Goal: Task Accomplishment & Management: Use online tool/utility

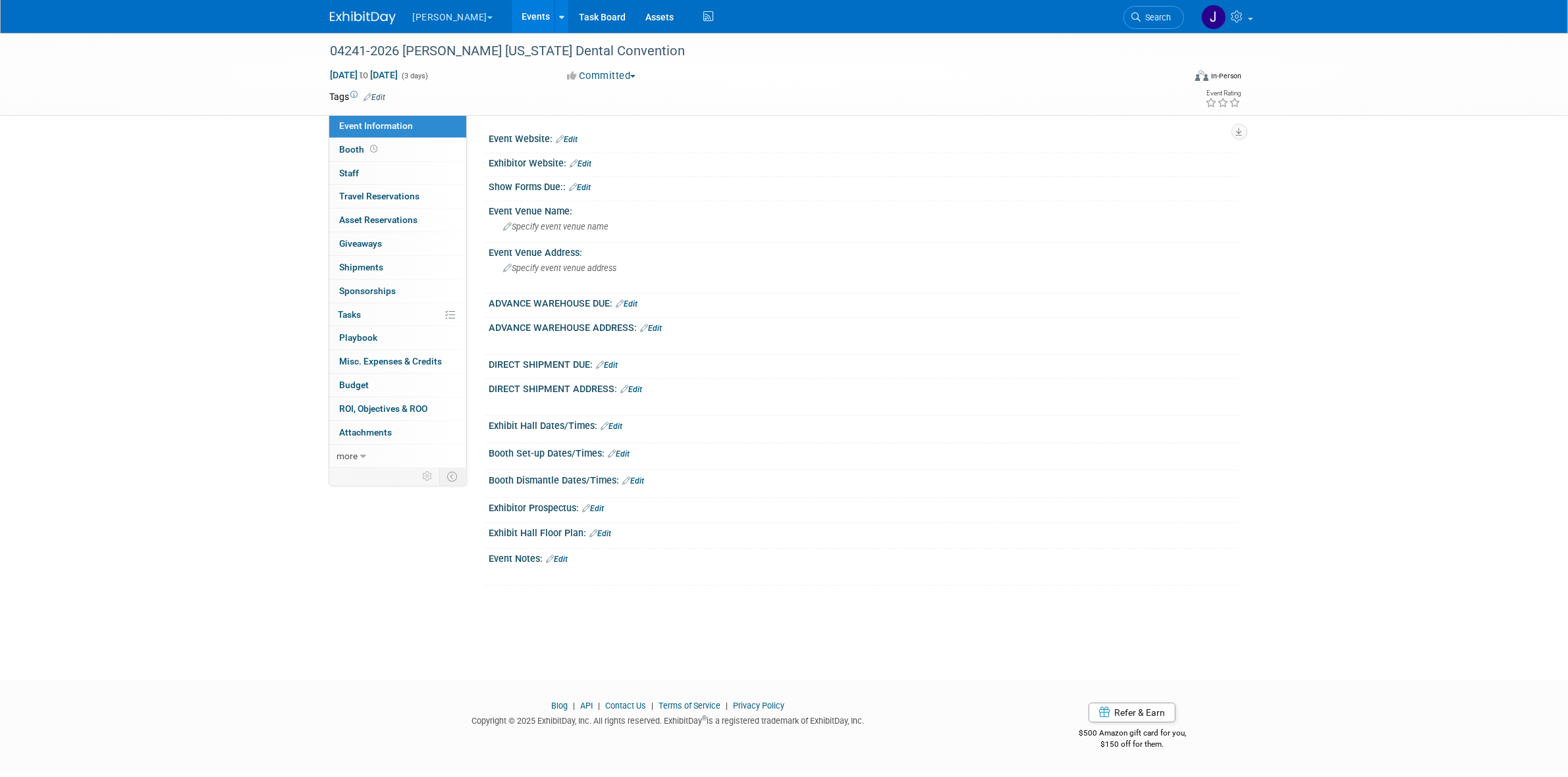
click at [242, 178] on div "04241-2026 Nordin Florida Dental Convention Jun 25, 2026 to Jun 27, 2026 (3 day…" at bounding box center [784, 345] width 1568 height 624
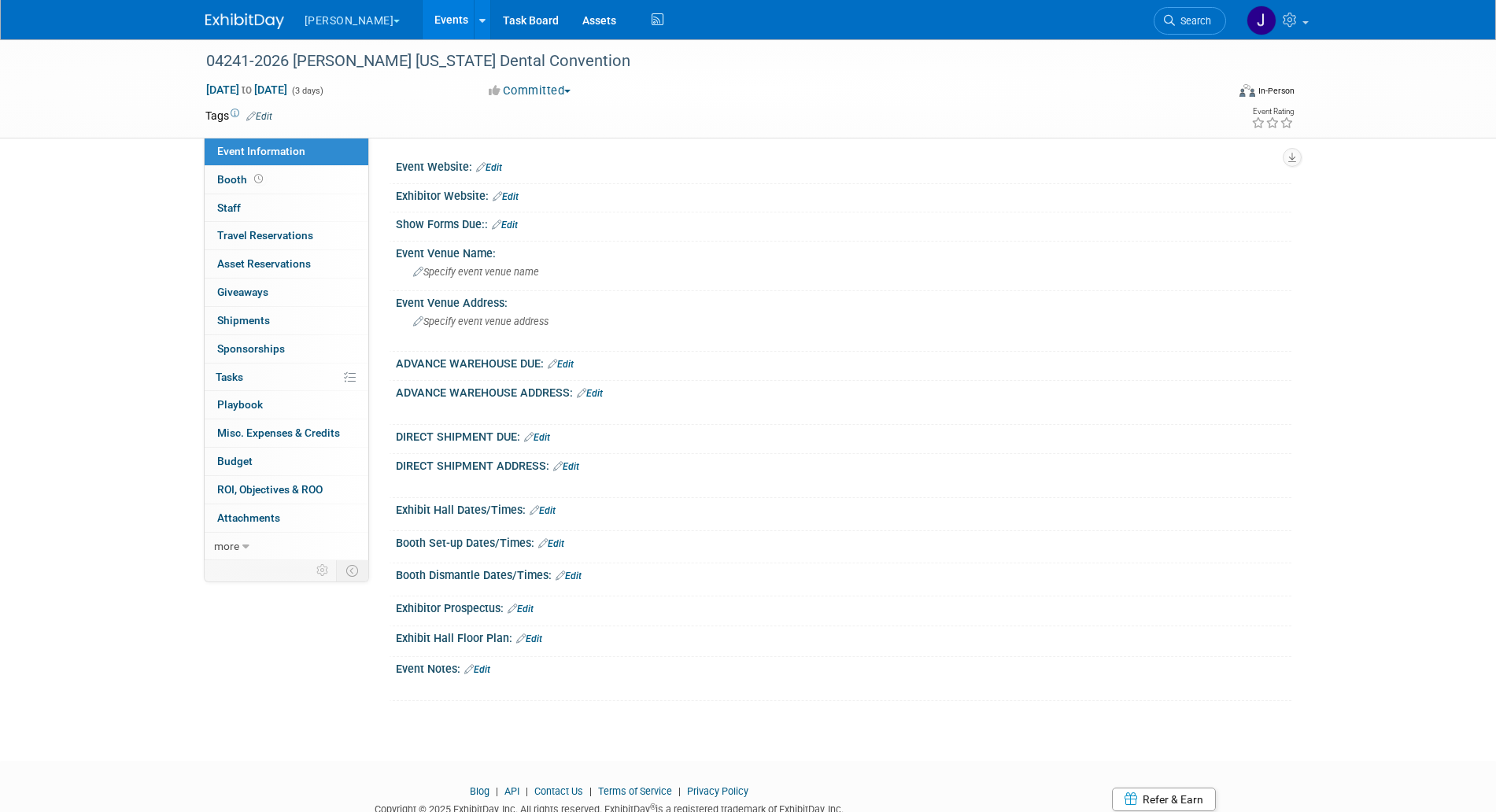
click at [357, 15] on button "[PERSON_NAME]" at bounding box center [361, 17] width 118 height 35
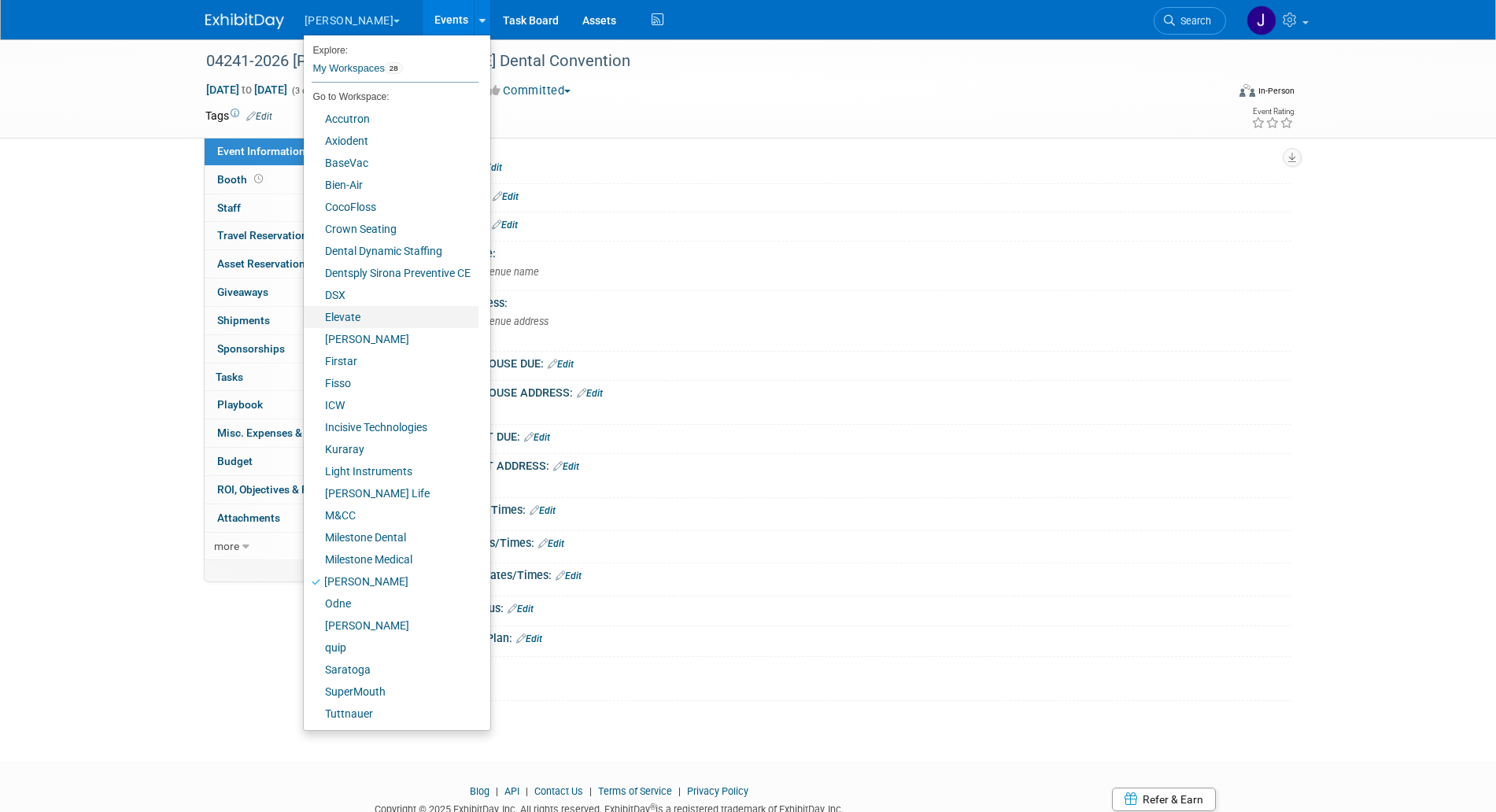
drag, startPoint x: 375, startPoint y: 322, endPoint x: 376, endPoint y: 314, distance: 8.1
click at [375, 322] on link "Elevate" at bounding box center [391, 317] width 175 height 22
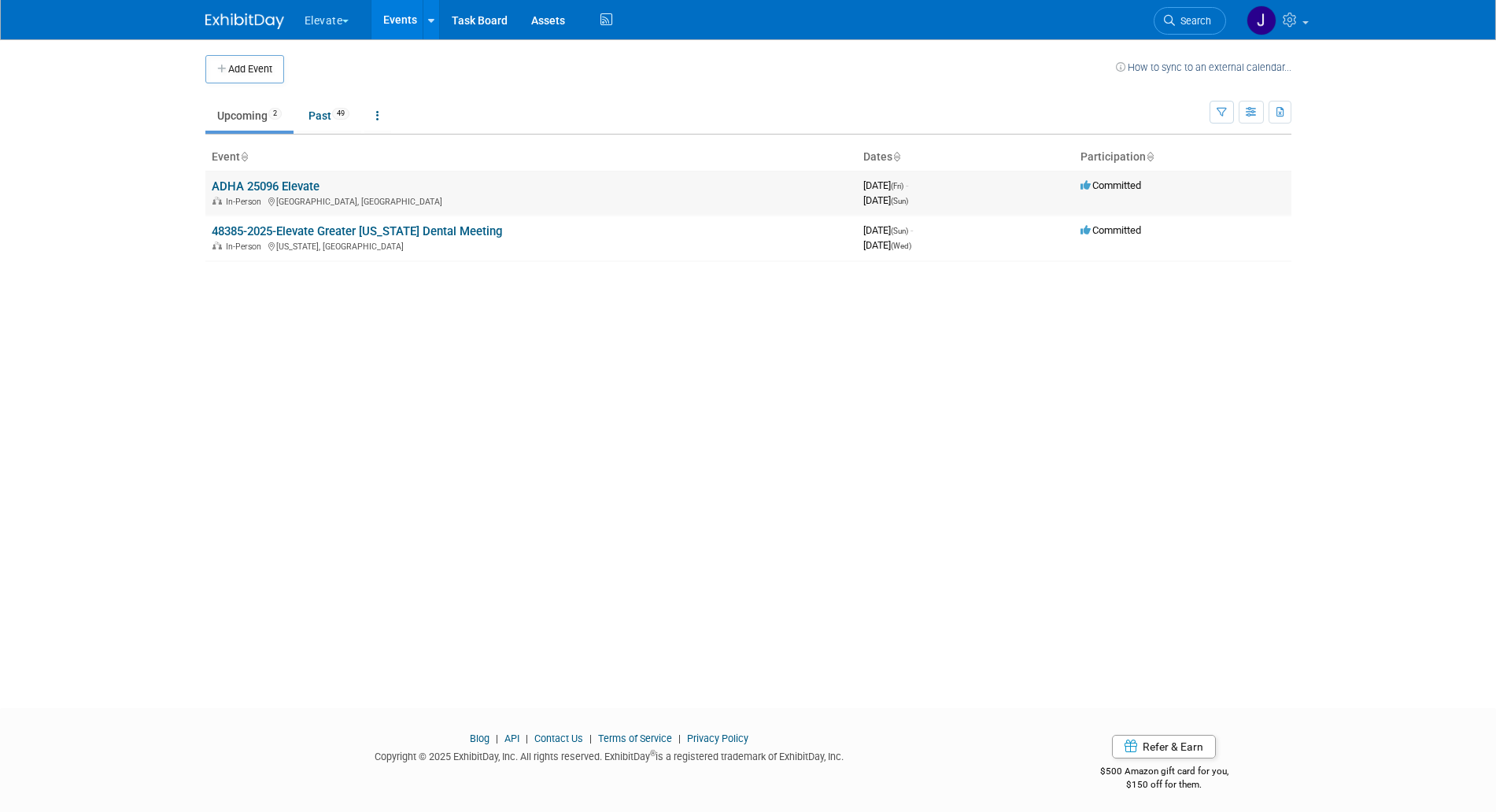
click at [248, 188] on link "ADHA 25096 Elevate" at bounding box center [265, 186] width 108 height 14
click at [352, 23] on button "Elevate" at bounding box center [336, 17] width 66 height 35
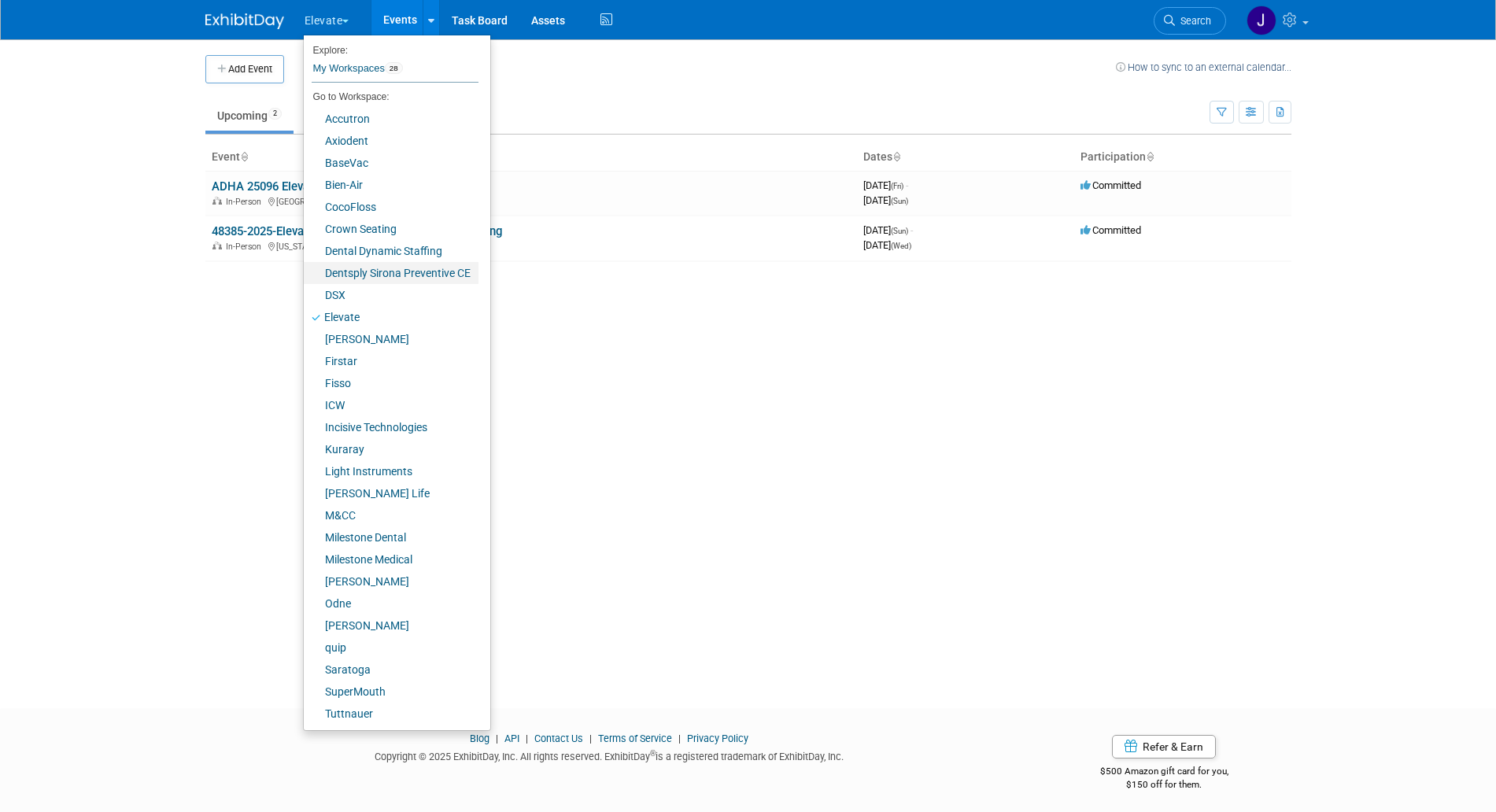
click at [370, 269] on link "Dentsply Sirona Preventive CE" at bounding box center [391, 273] width 175 height 22
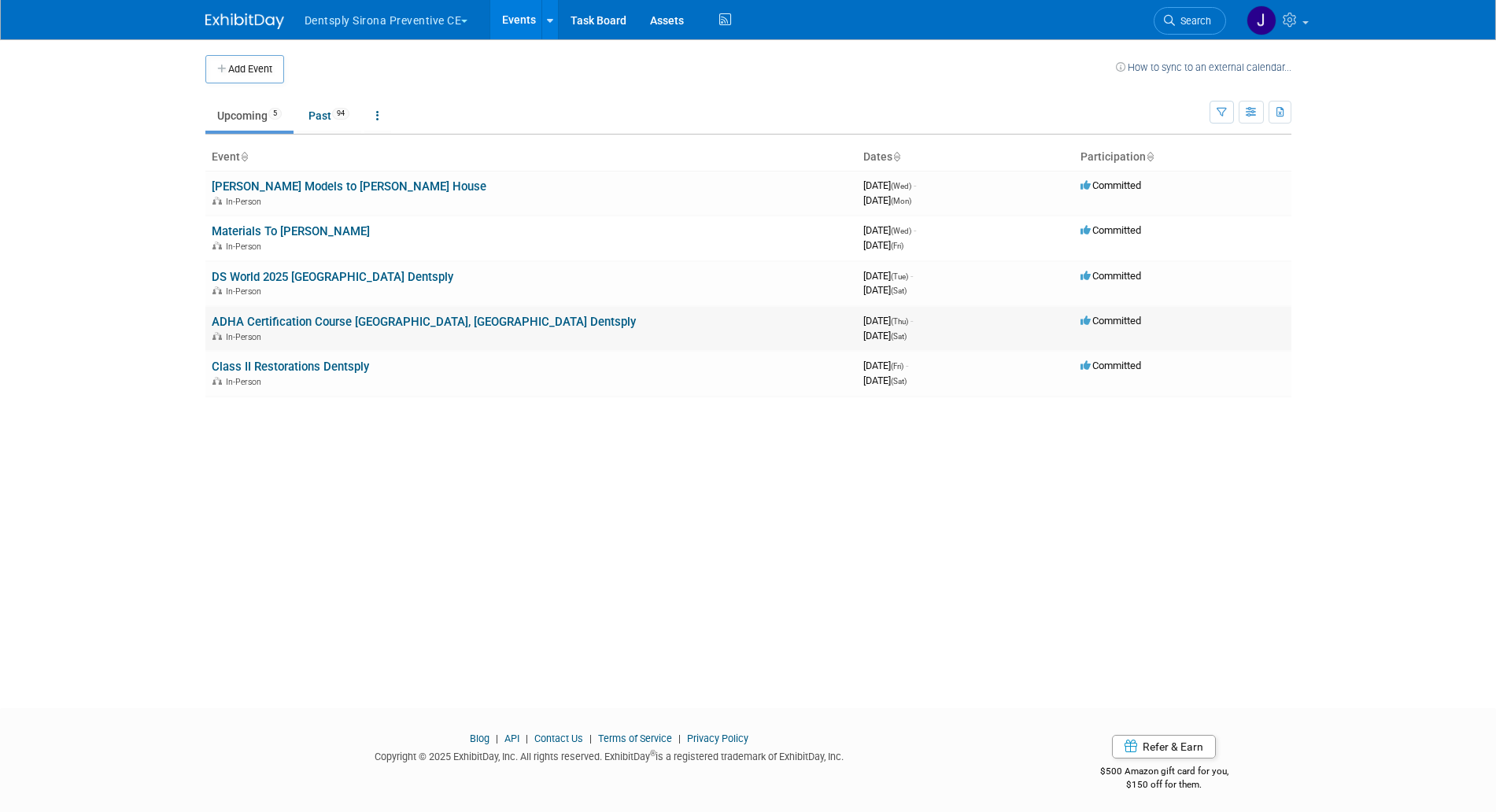
click at [303, 317] on link "ADHA Certification Course Las Vegas, NV Dentsply" at bounding box center [423, 322] width 424 height 14
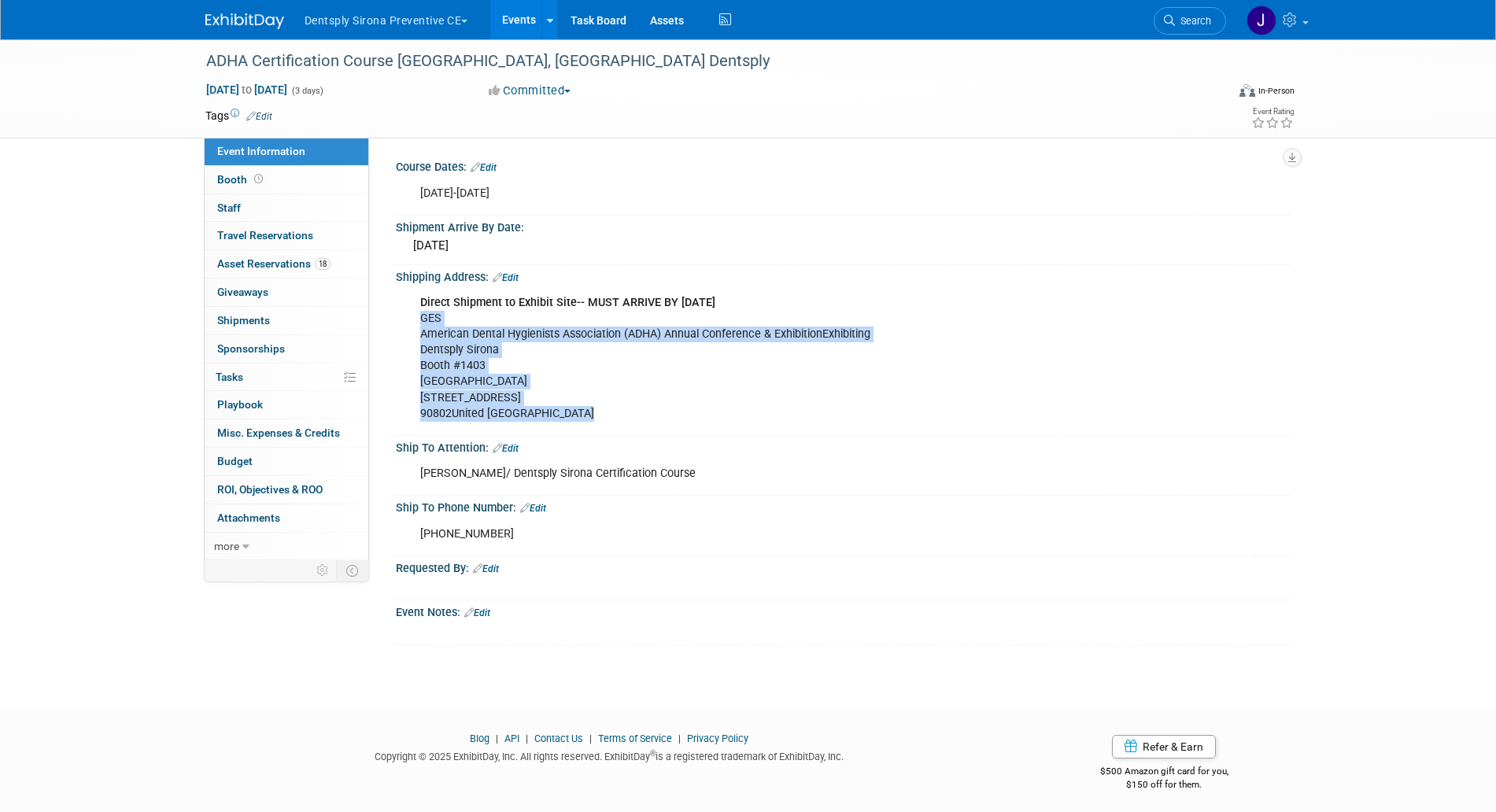
drag, startPoint x: 422, startPoint y: 319, endPoint x: 590, endPoint y: 408, distance: 190.1
click at [590, 408] on div "Direct Shipment to Exhibit Site-- MUST ARRIVE BY [DATE] GES American Dental Hyg…" at bounding box center [763, 358] width 709 height 143
click at [610, 414] on div "Direct Shipment to Exhibit Site-- MUST ARRIVE BY [DATE] GES American Dental Hyg…" at bounding box center [763, 358] width 709 height 143
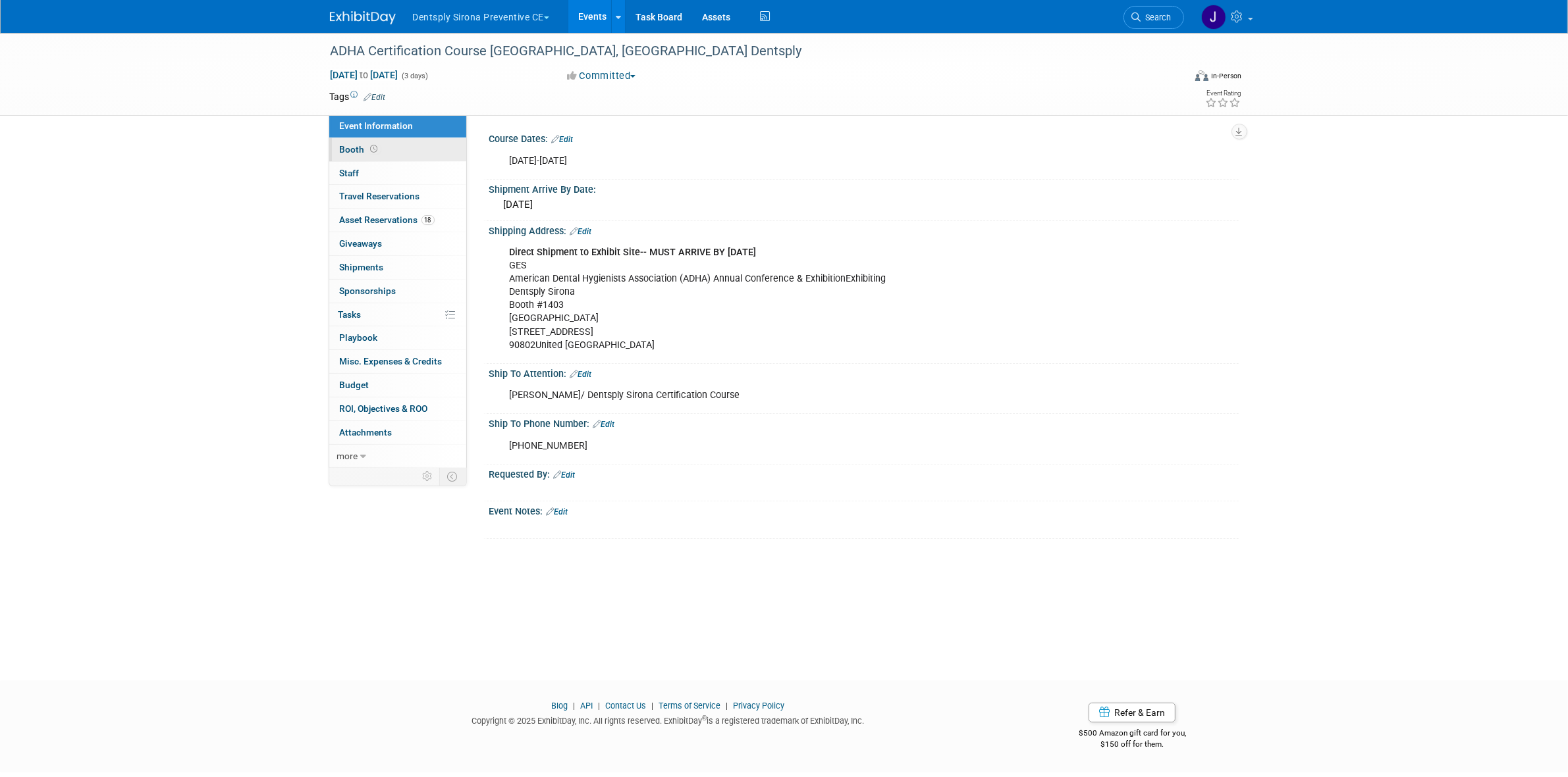
click at [376, 143] on link "Booth" at bounding box center [398, 150] width 137 height 23
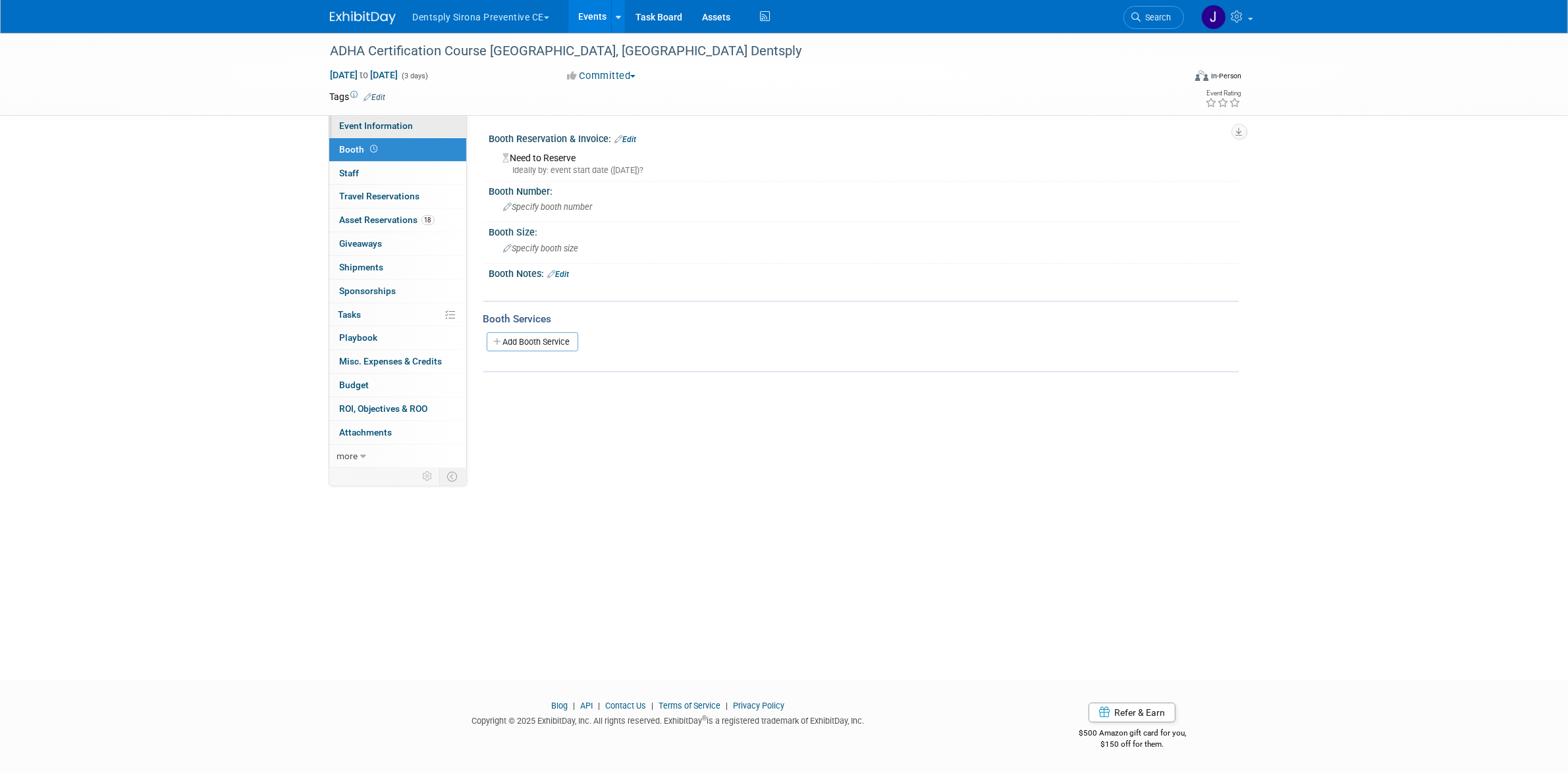
click at [389, 127] on span "Event Information" at bounding box center [377, 126] width 74 height 11
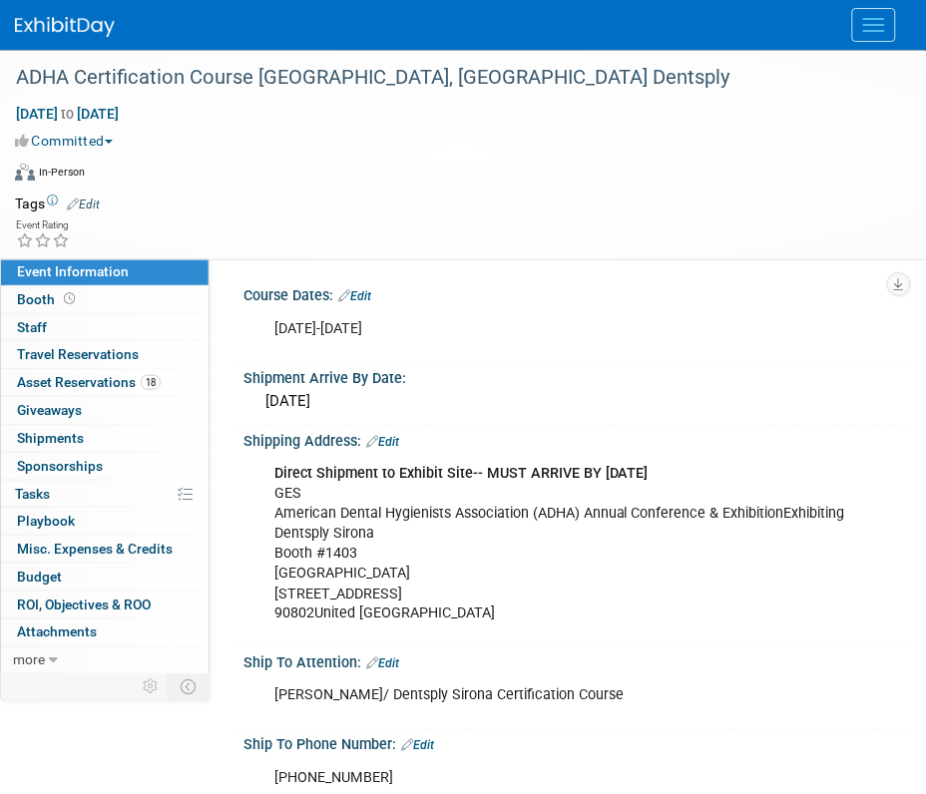
click at [327, 784] on div "484-686-5611" at bounding box center [567, 779] width 614 height 40
click at [324, 776] on div "484-686-5611" at bounding box center [567, 779] width 614 height 40
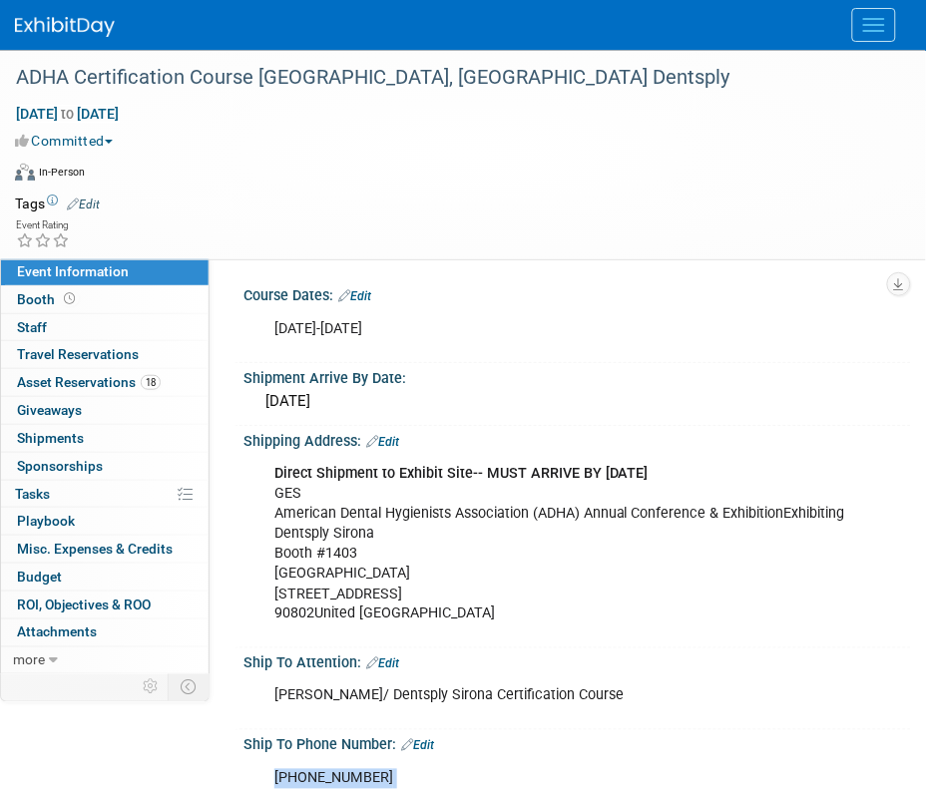
copy div "484-686-5611"
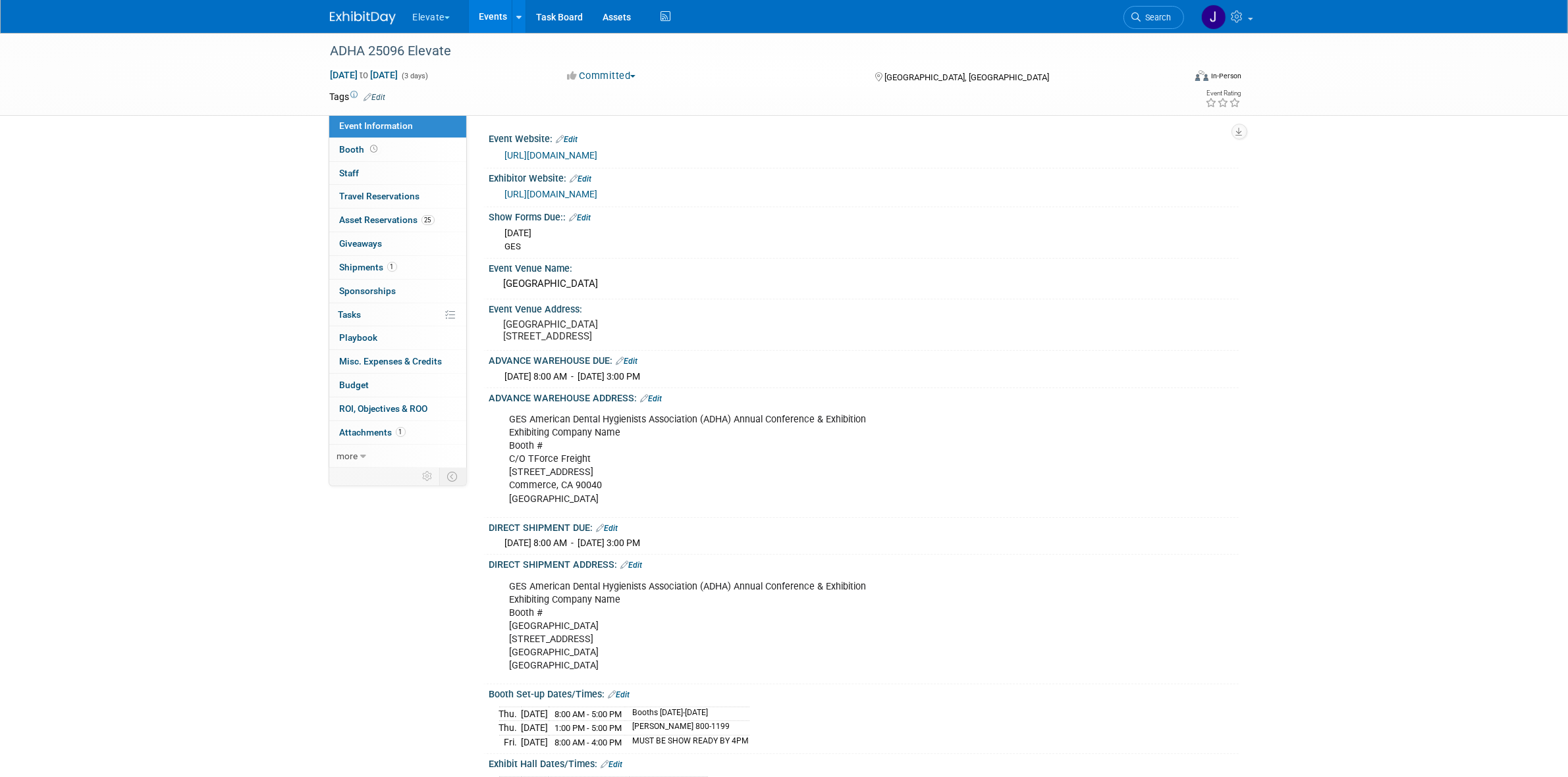
click at [581, 445] on div "GES American Dental Hygienists Association (ADHA) Annual Conference & Exhibitio…" at bounding box center [797, 460] width 593 height 106
click at [581, 444] on div "GES American Dental Hygienists Association (ADHA) Annual Conference & Exhibitio…" at bounding box center [797, 460] width 593 height 106
click at [568, 451] on div "GES American Dental Hygienists Association (ADHA) Annual Conference & Exhibitio…" at bounding box center [797, 460] width 593 height 106
drag, startPoint x: 507, startPoint y: 437, endPoint x: 659, endPoint y: 517, distance: 171.8
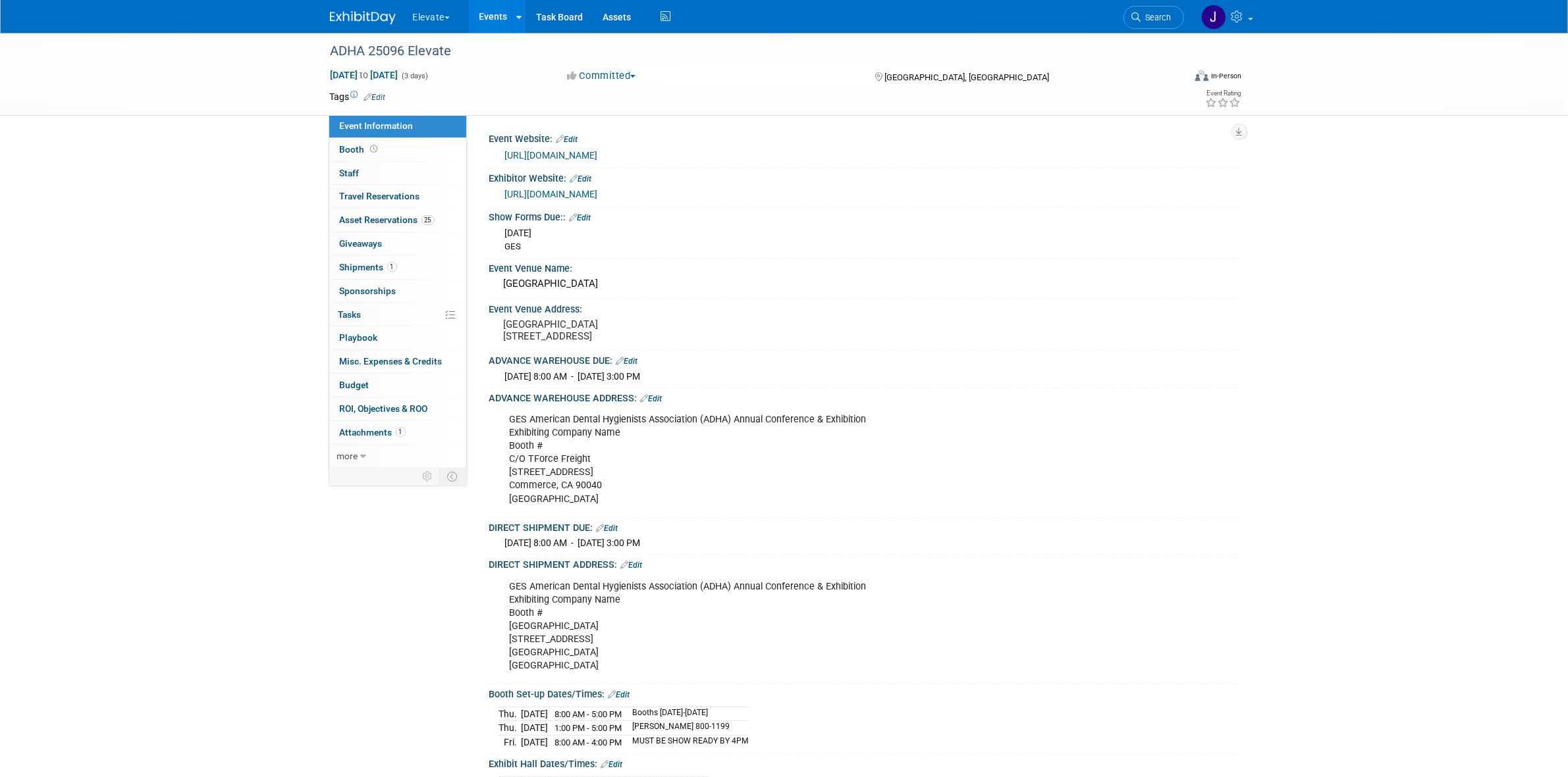
click at [659, 513] on div "GES American Dental Hygienists Association (ADHA) Annual Conference & Exhibitio…" at bounding box center [797, 460] width 593 height 106
copy div "GES American Dental Hygienists Association (ADHA) Annual Conference & Exhibitio…"
click at [412, 151] on link "Booth" at bounding box center [398, 150] width 137 height 23
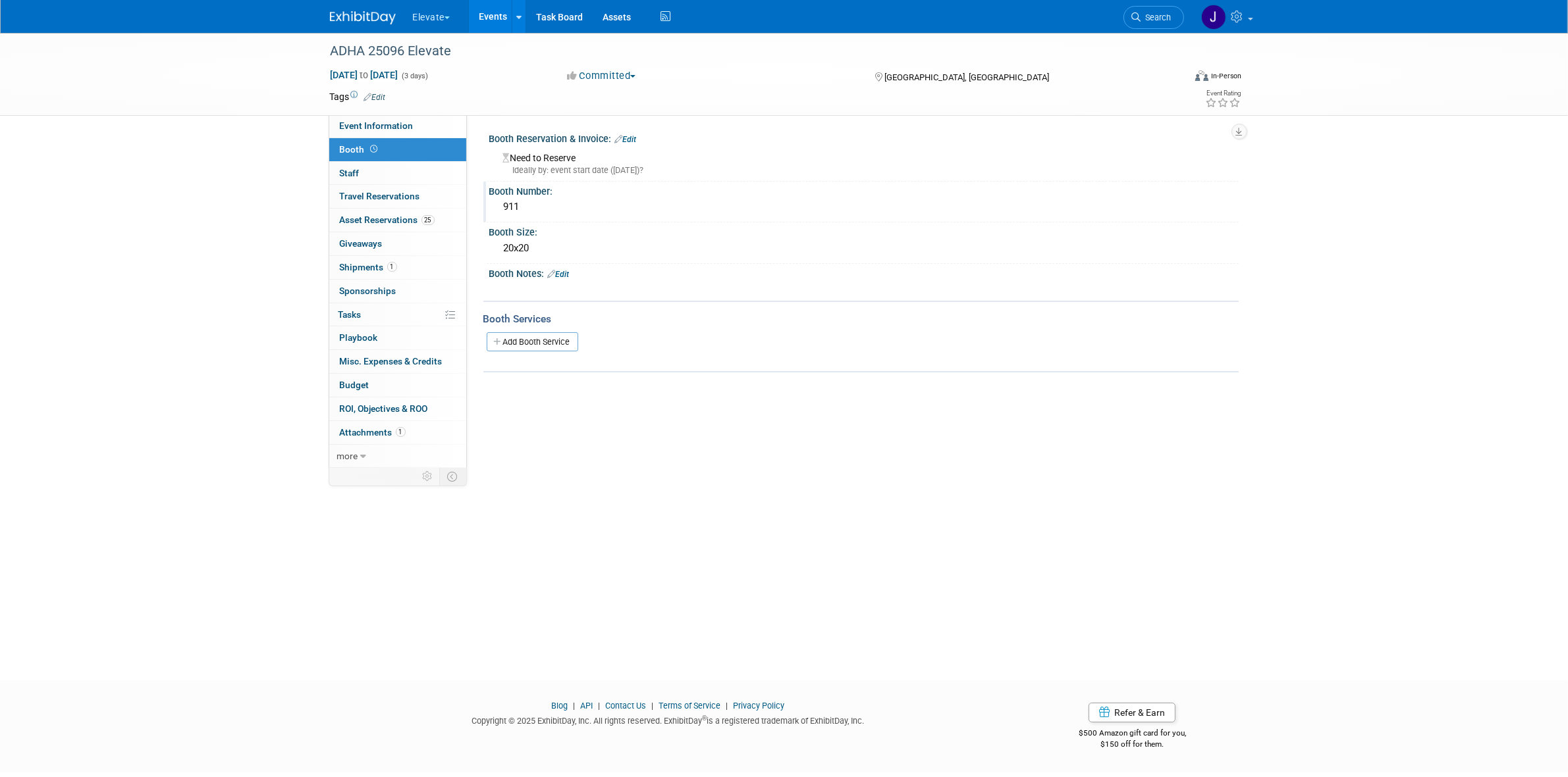
click at [515, 207] on div "911" at bounding box center [864, 206] width 730 height 20
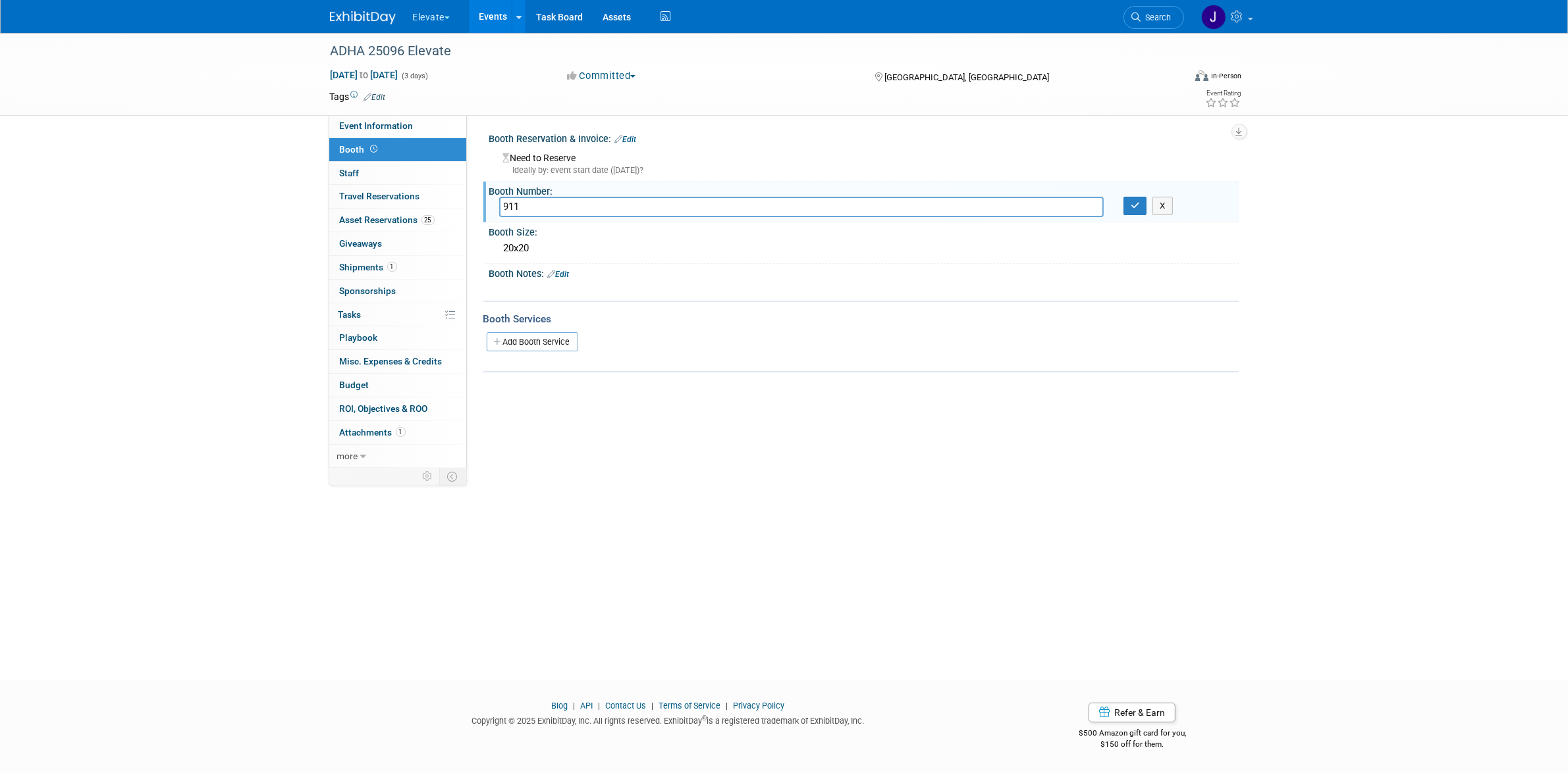
click at [515, 207] on input "911" at bounding box center [801, 206] width 604 height 20
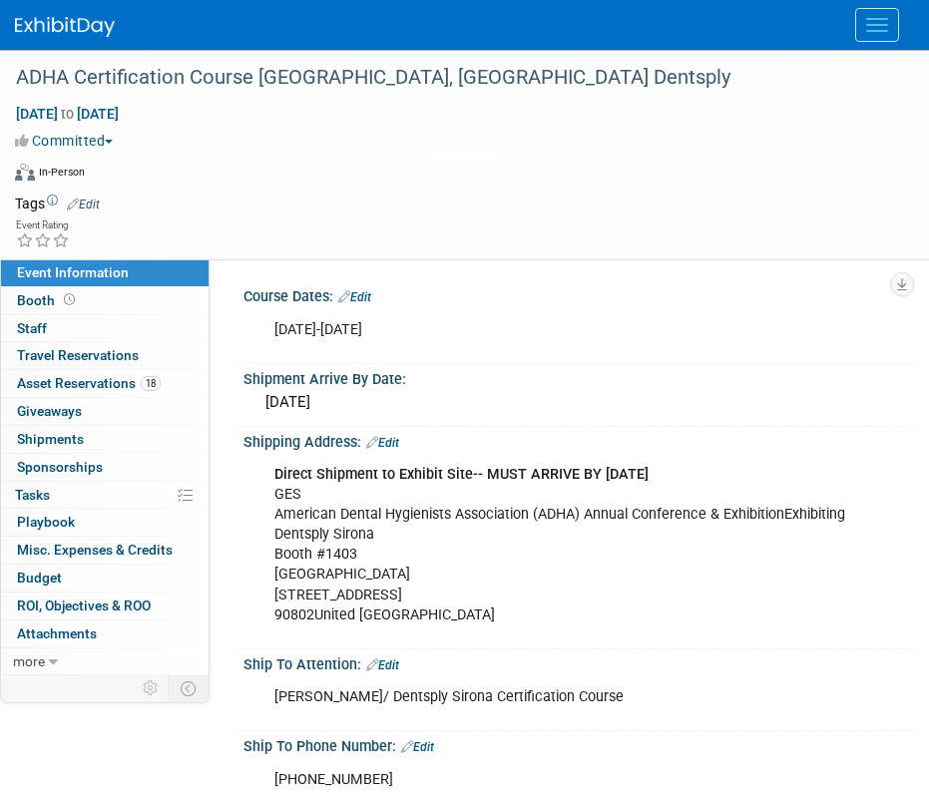
click at [856, 16] on button "Menu" at bounding box center [877, 25] width 44 height 34
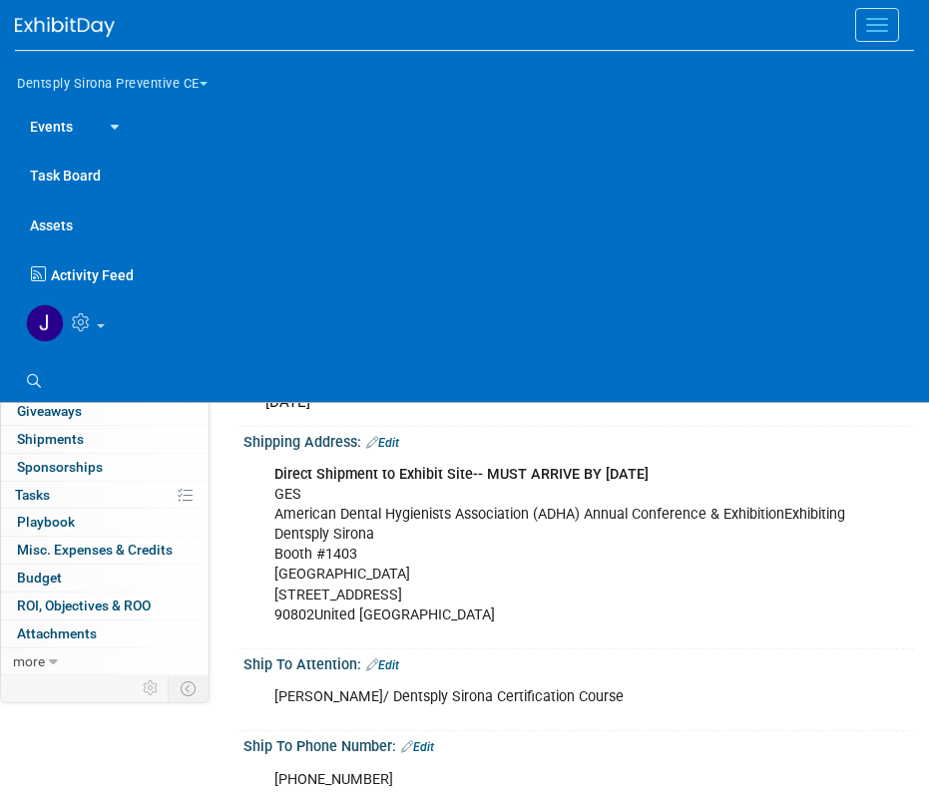
click at [506, 536] on div "Direct Shipment to Exhibit Site-- MUST ARRIVE BY OCTOBER 1st GES American Denta…" at bounding box center [568, 545] width 617 height 181
click at [164, 82] on button "Dentsply Sirona Preventive CE" at bounding box center [124, 80] width 218 height 42
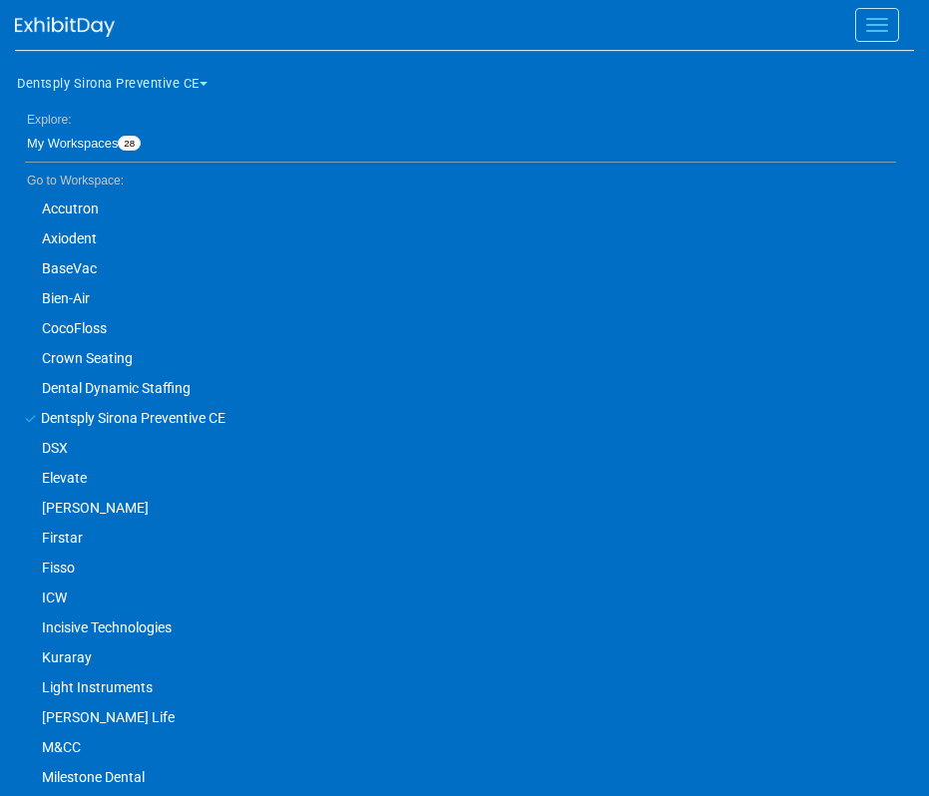
scroll to position [237, 0]
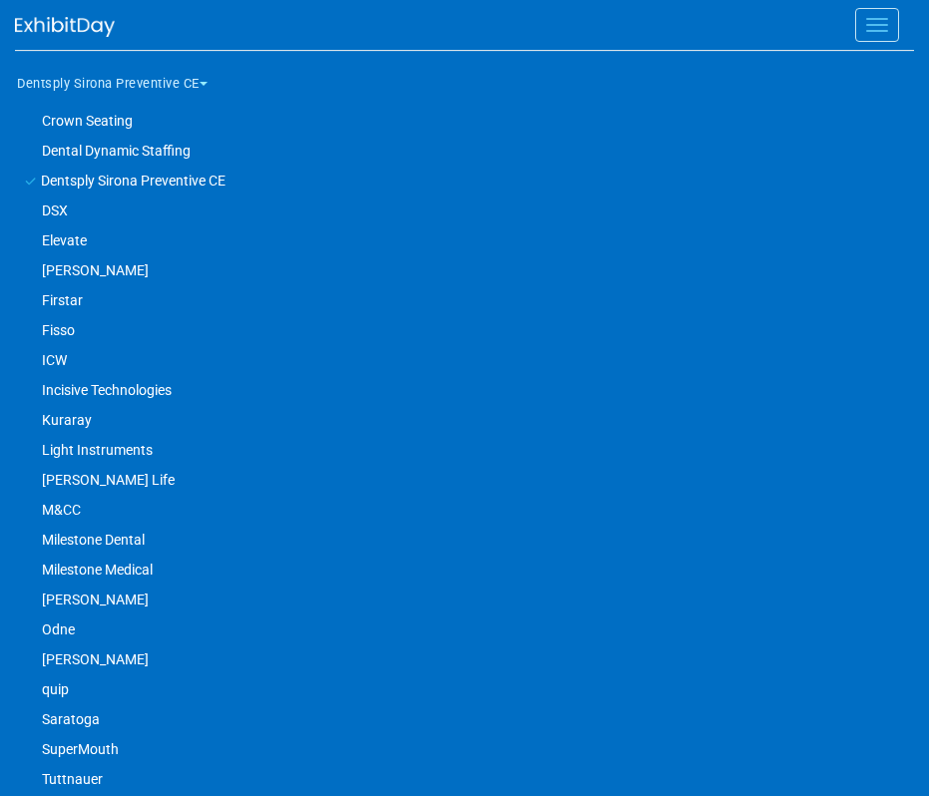
click at [100, 745] on link "SuperMouth" at bounding box center [455, 749] width 881 height 30
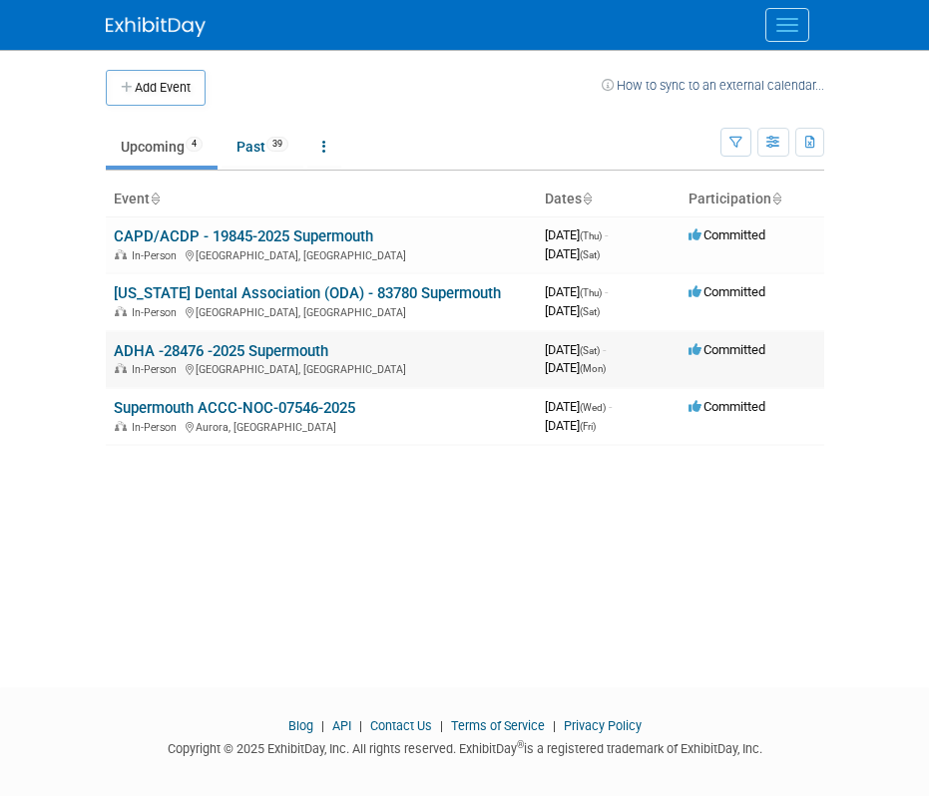
click at [226, 352] on link "ADHA -28476 -2025 Supermouth" at bounding box center [221, 351] width 215 height 18
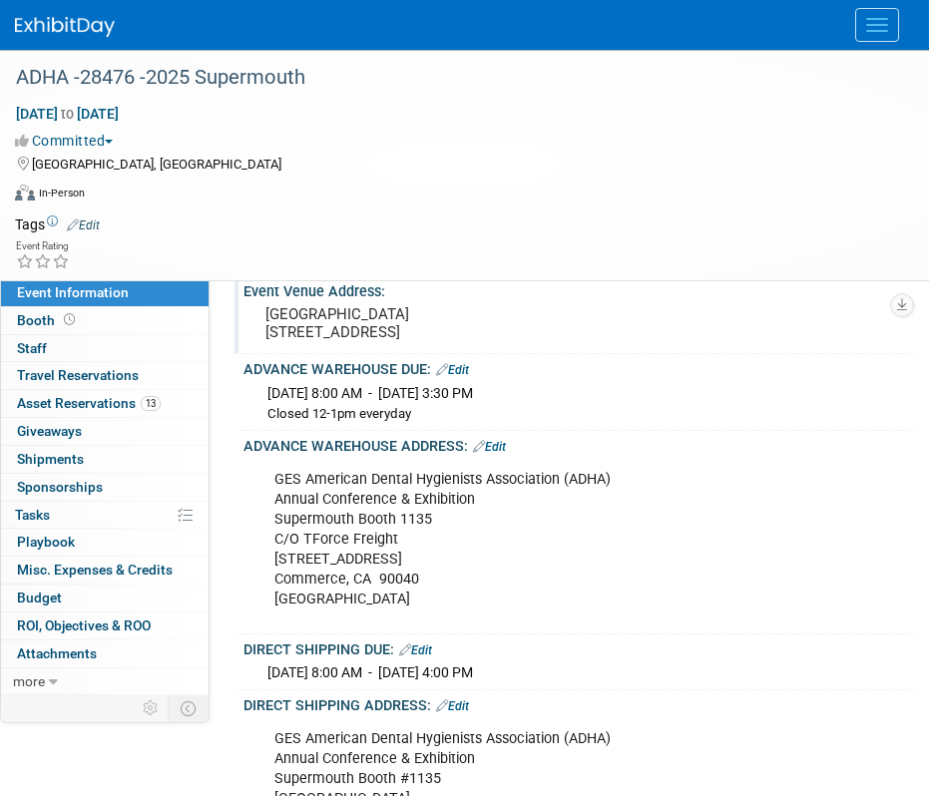
scroll to position [284, 0]
click at [409, 557] on div "GES American Dental Hygienists Association (ADHA) Annual Conference & Exhibitio…" at bounding box center [568, 539] width 617 height 161
copy div "1135"
click at [868, 11] on button "Menu" at bounding box center [877, 25] width 44 height 34
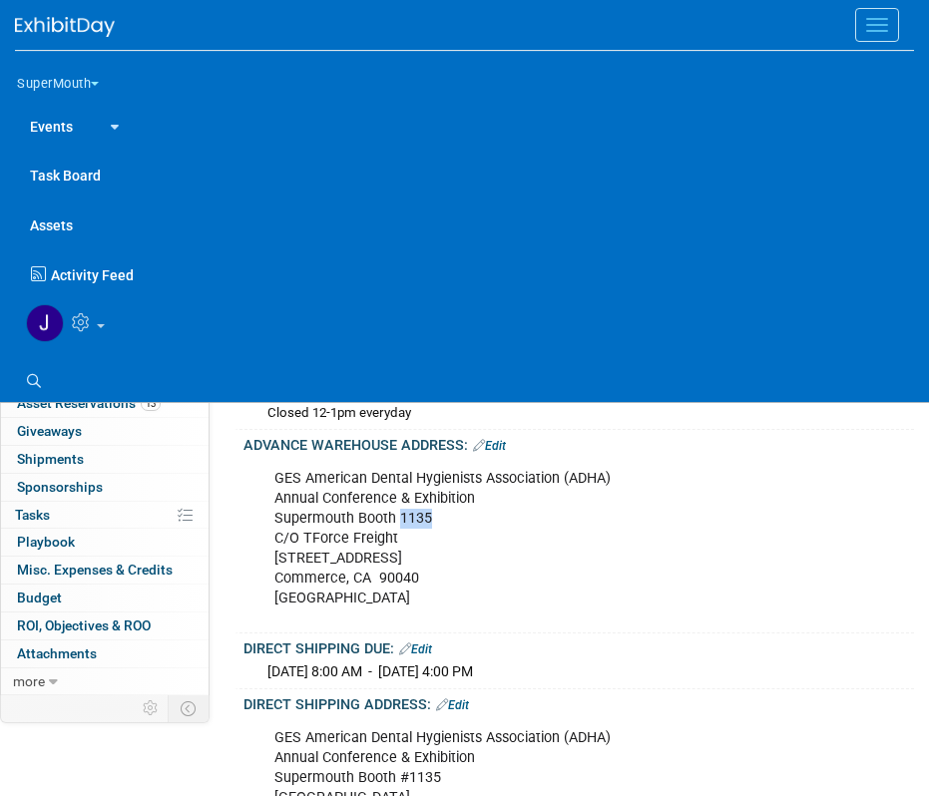
click at [85, 82] on button "SuperMouth" at bounding box center [69, 80] width 109 height 42
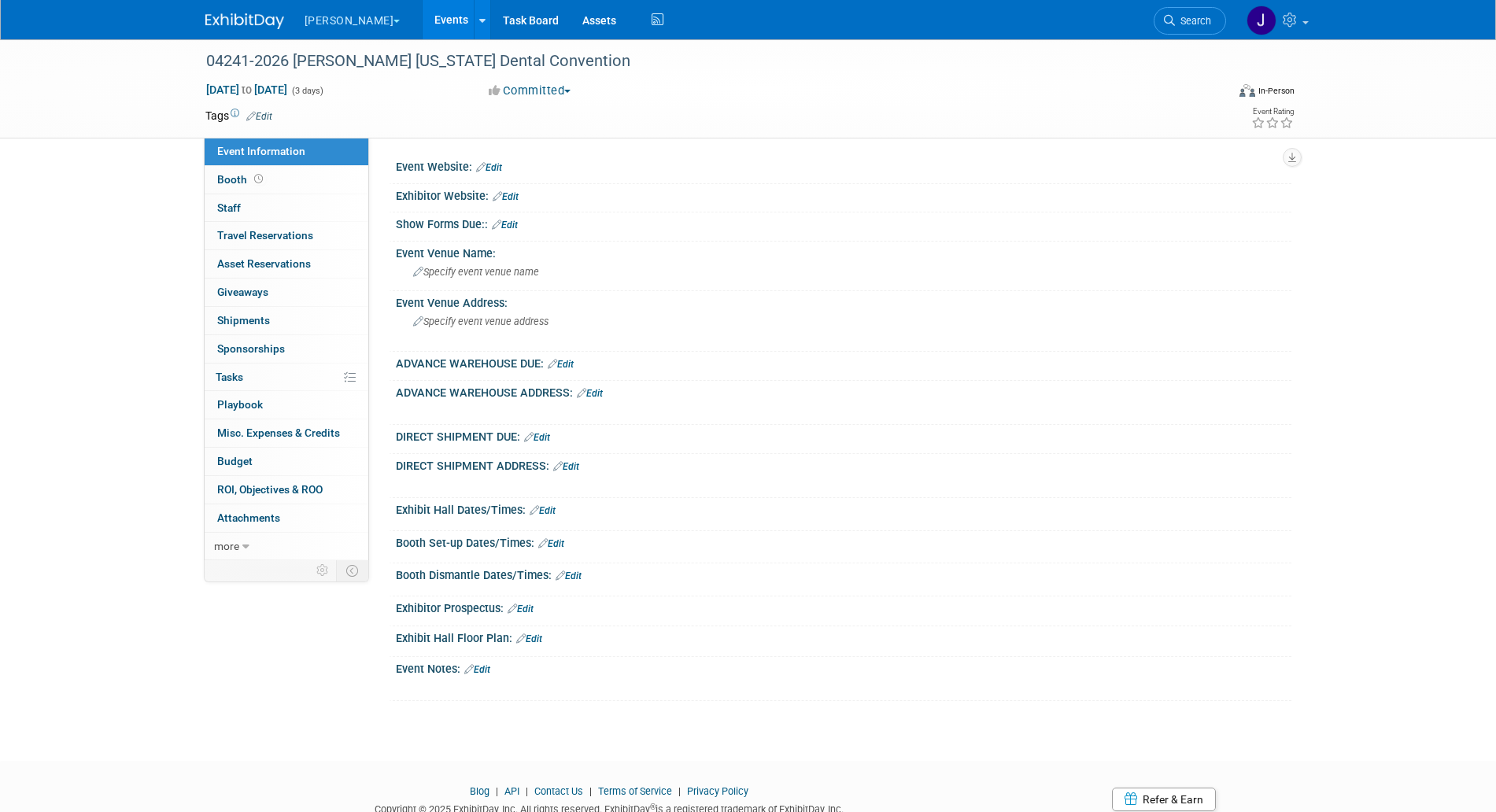
click at [338, 26] on button "[PERSON_NAME]" at bounding box center [361, 17] width 118 height 35
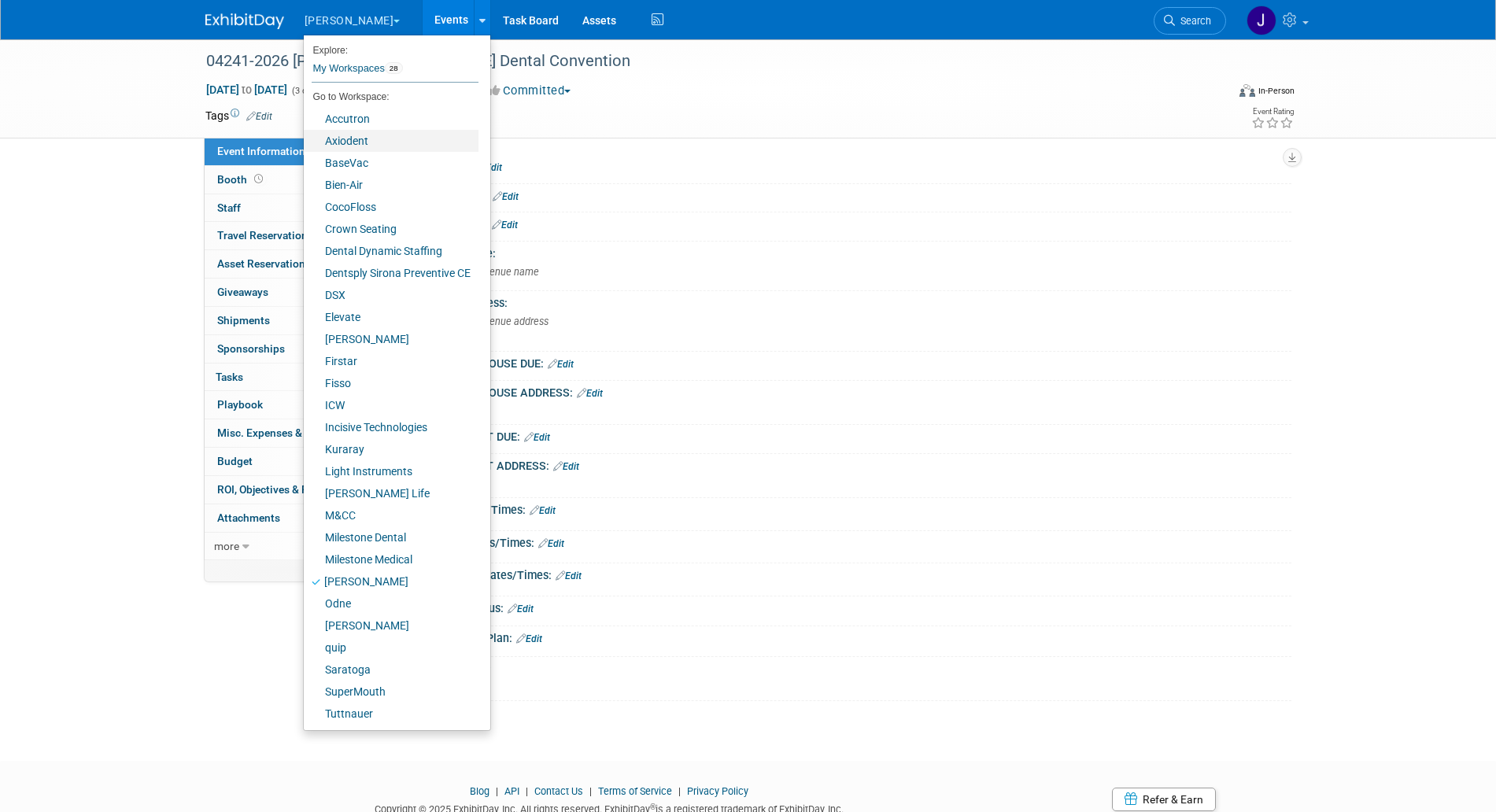
click at [351, 147] on link "Axiodent" at bounding box center [391, 141] width 175 height 22
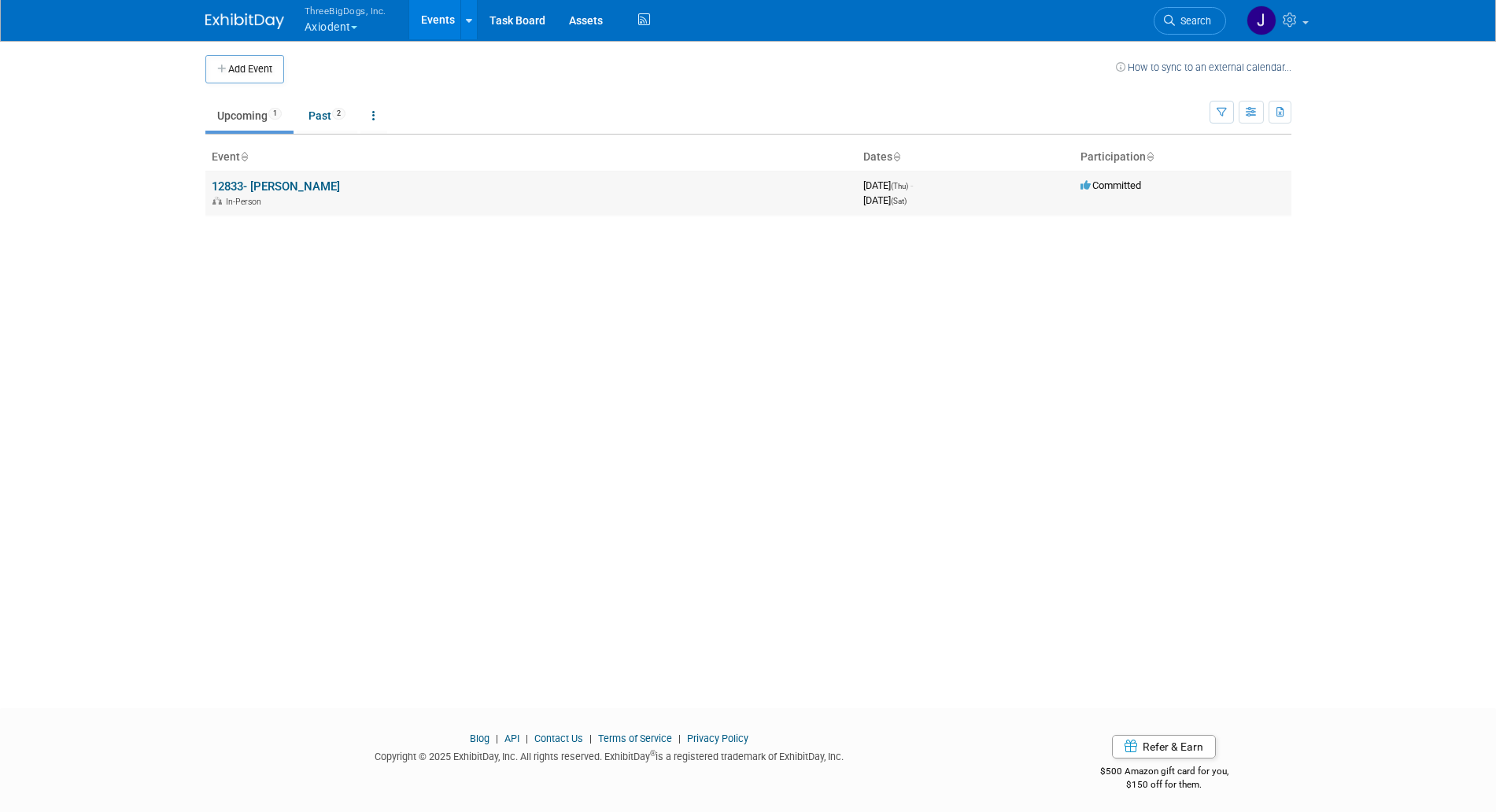
click at [312, 182] on link "12833- [PERSON_NAME]" at bounding box center [275, 186] width 129 height 14
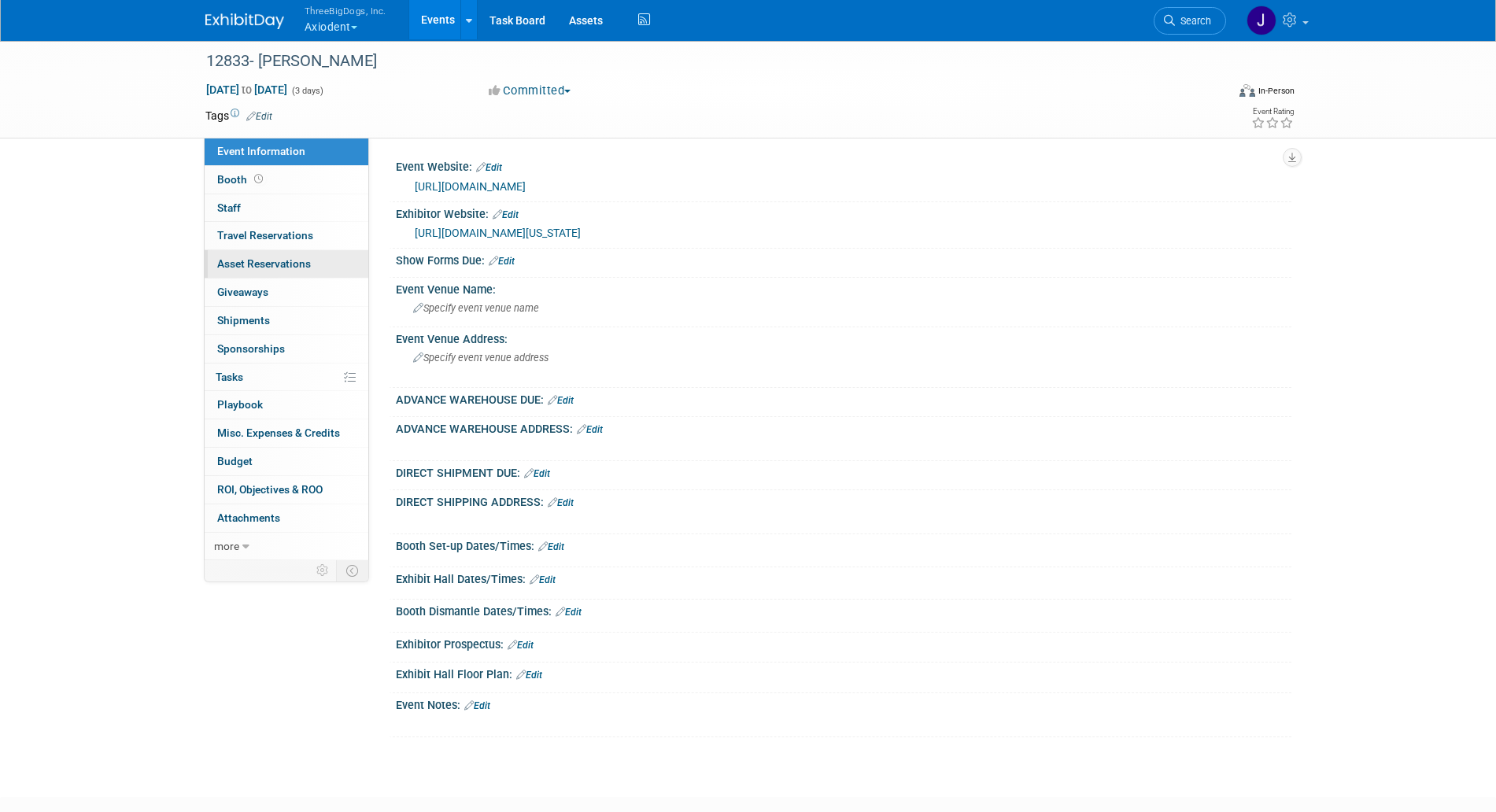
click at [315, 262] on link "0 Asset Reservations 0" at bounding box center [286, 263] width 164 height 28
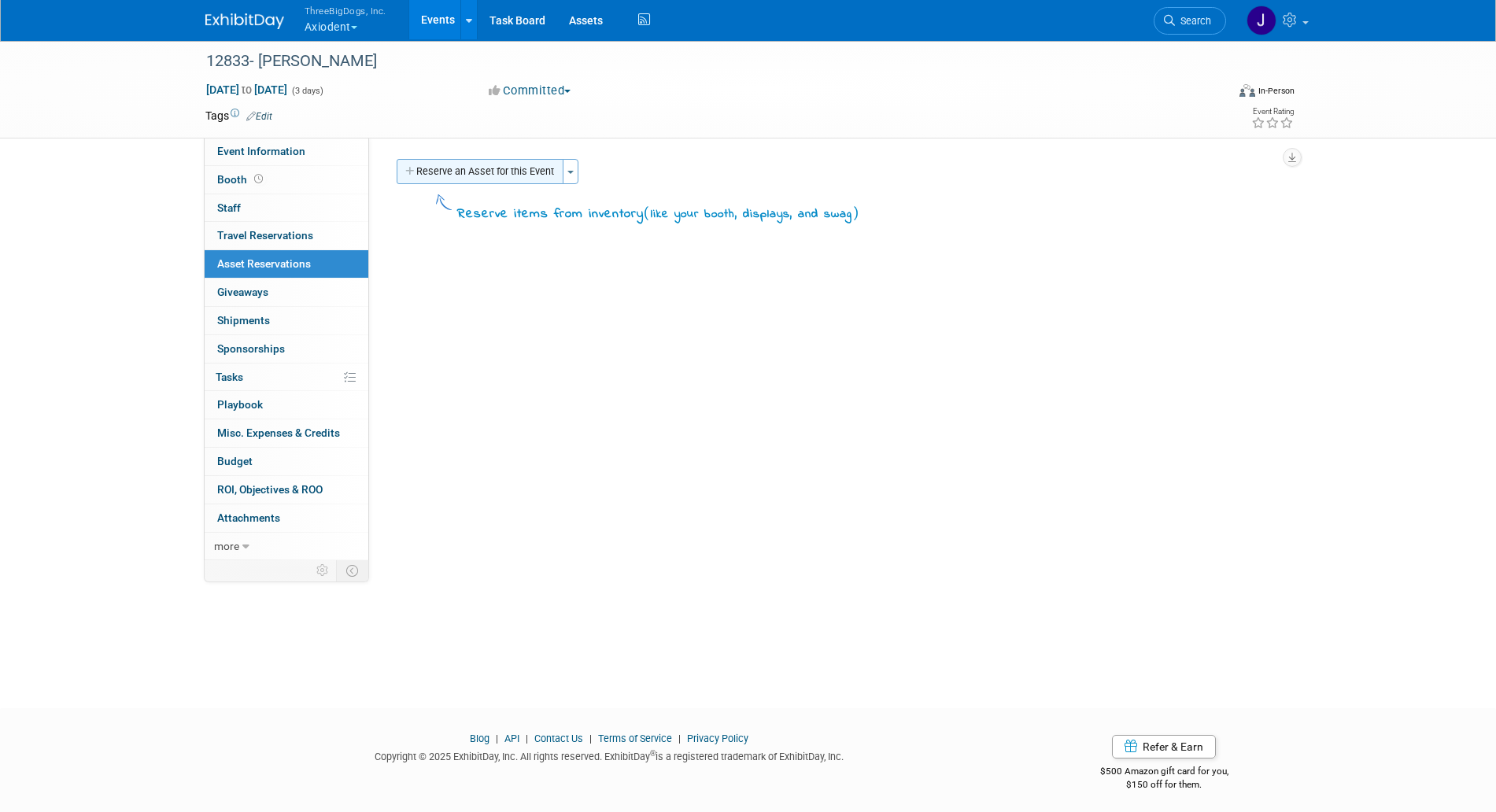
click at [476, 167] on button "Reserve an Asset for this Event" at bounding box center [480, 172] width 167 height 25
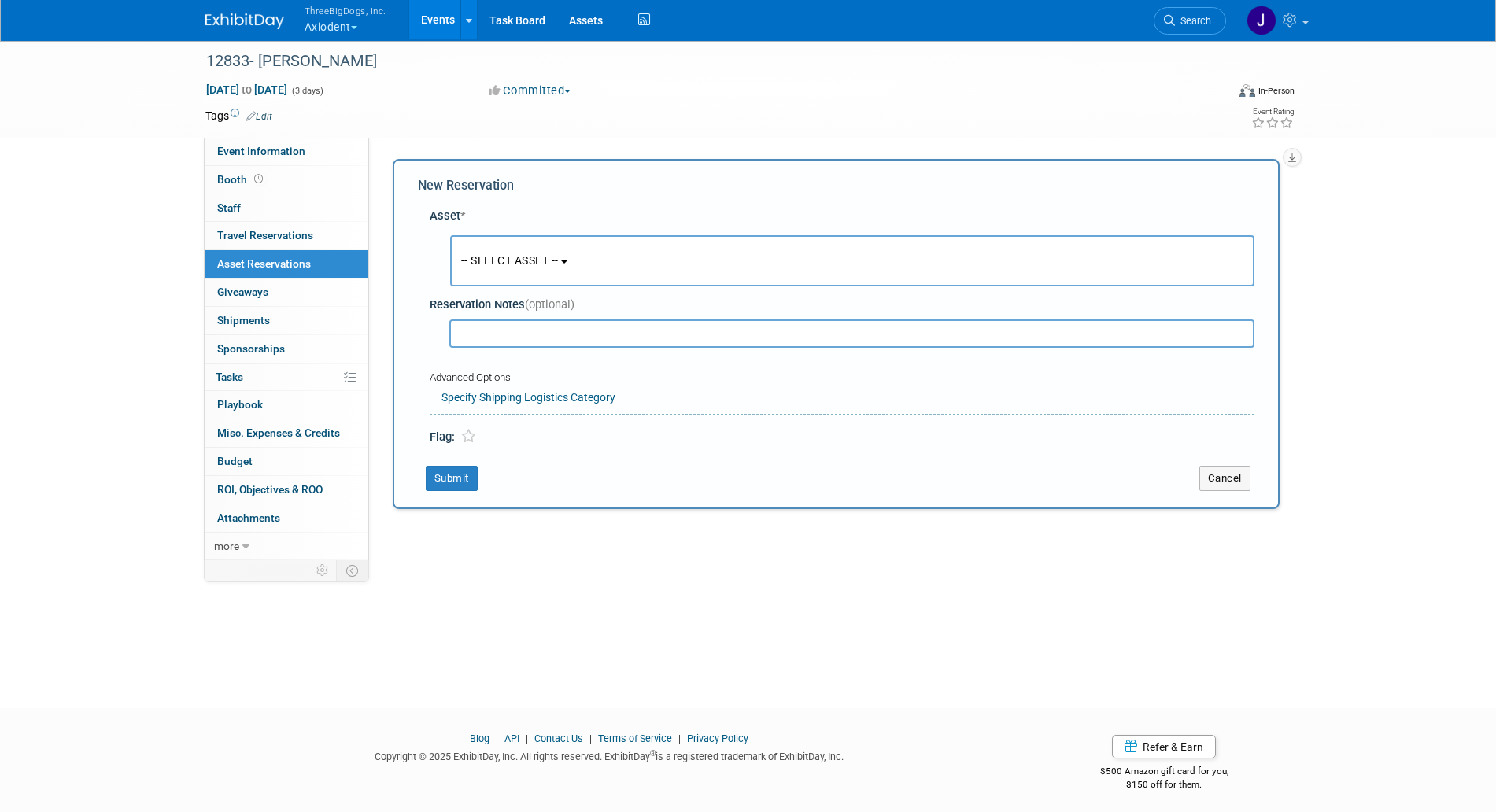
scroll to position [6, 0]
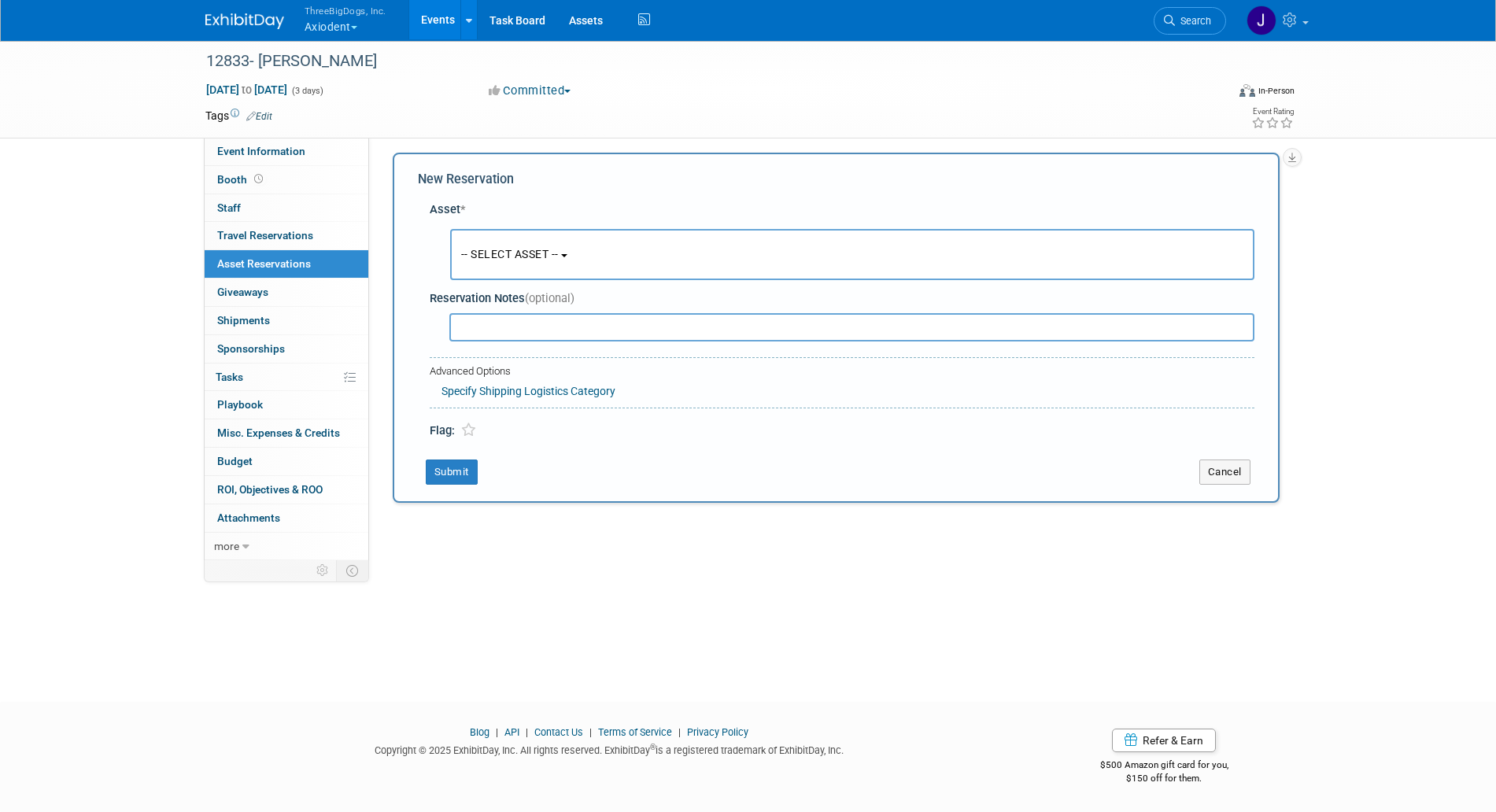
click at [546, 255] on span "-- SELECT ASSET --" at bounding box center [510, 254] width 98 height 13
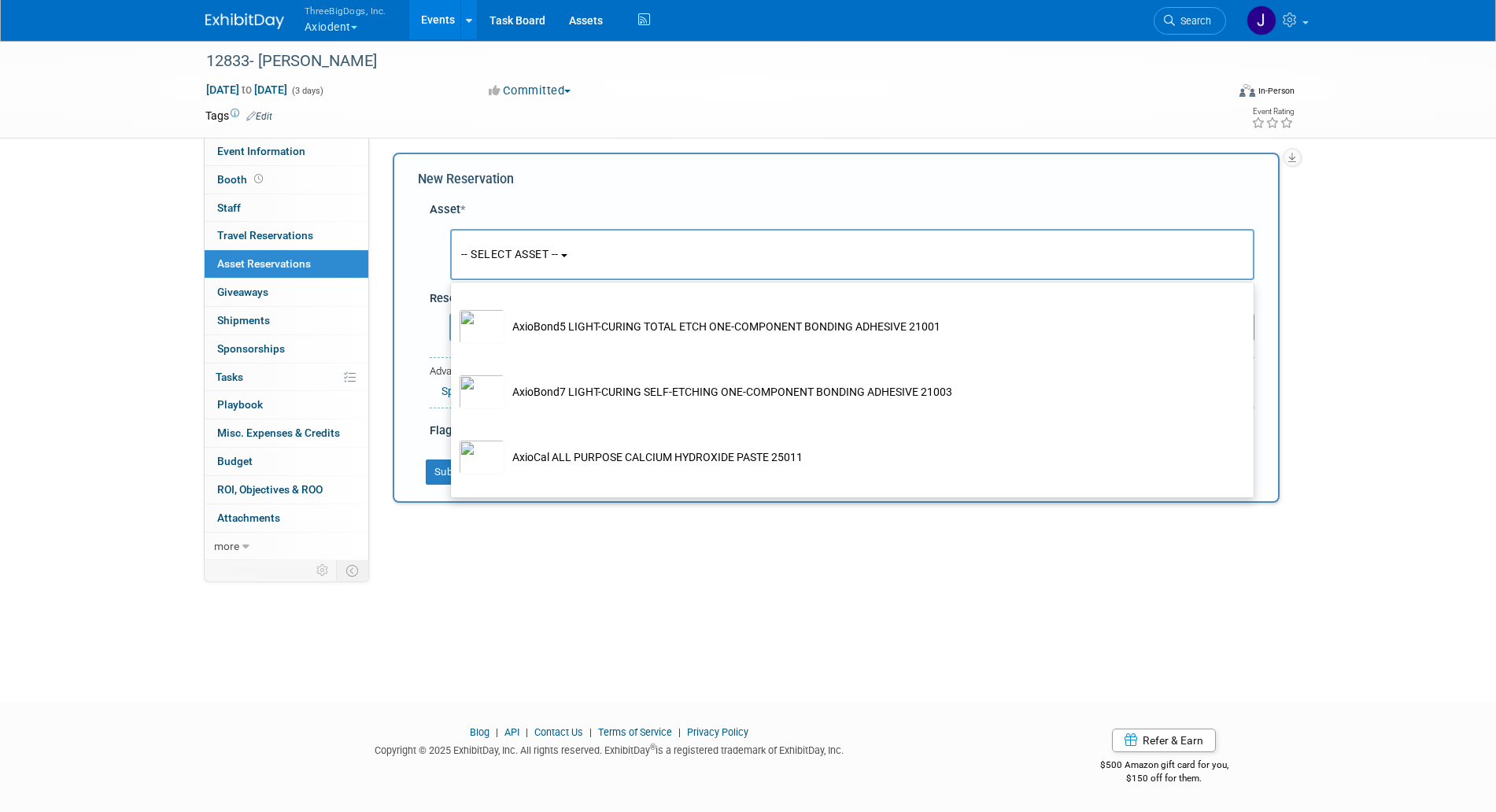
scroll to position [0, 0]
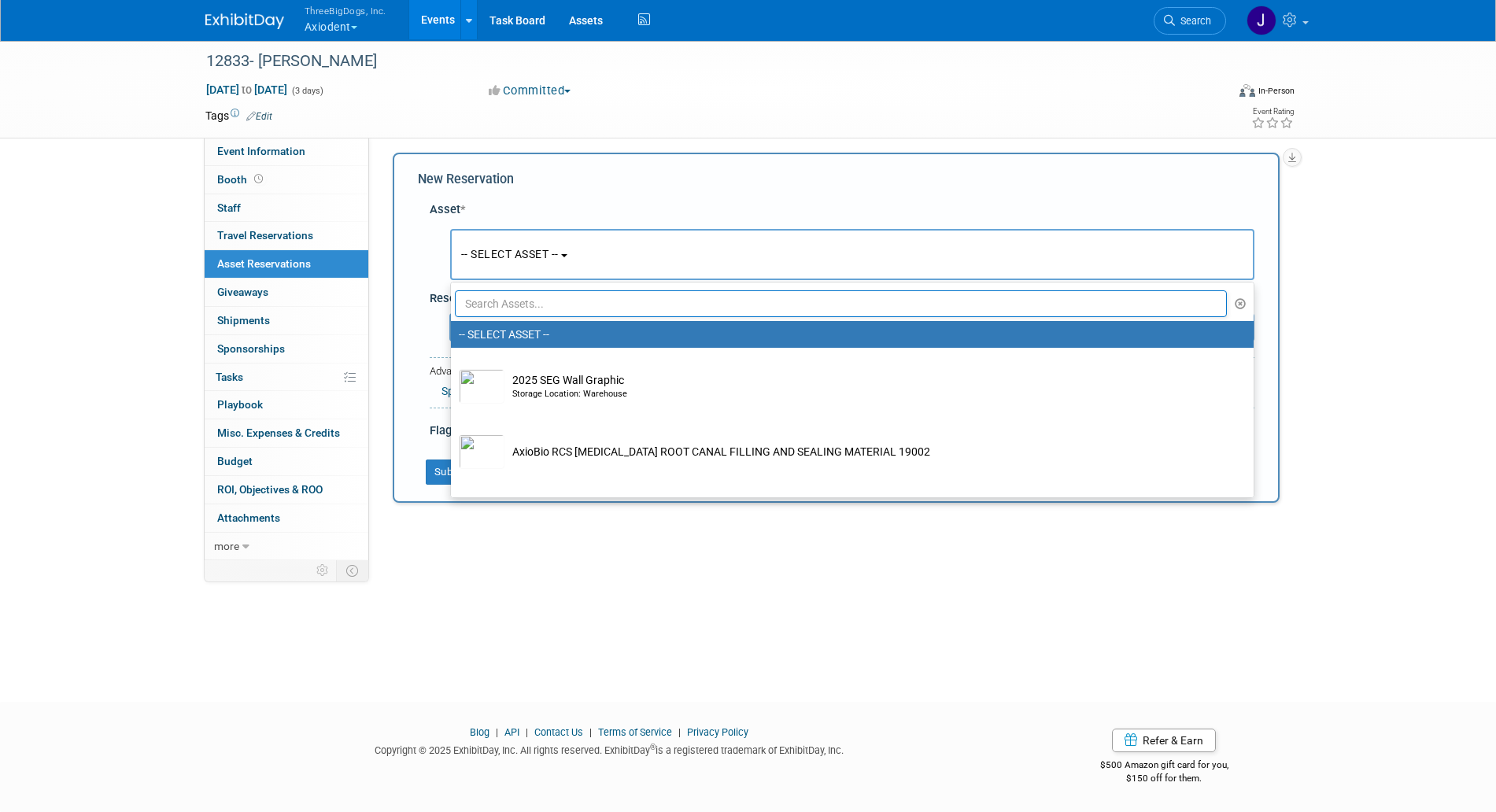
click at [879, 188] on div "New Reservation" at bounding box center [836, 180] width 837 height 18
